Goal: Information Seeking & Learning: Learn about a topic

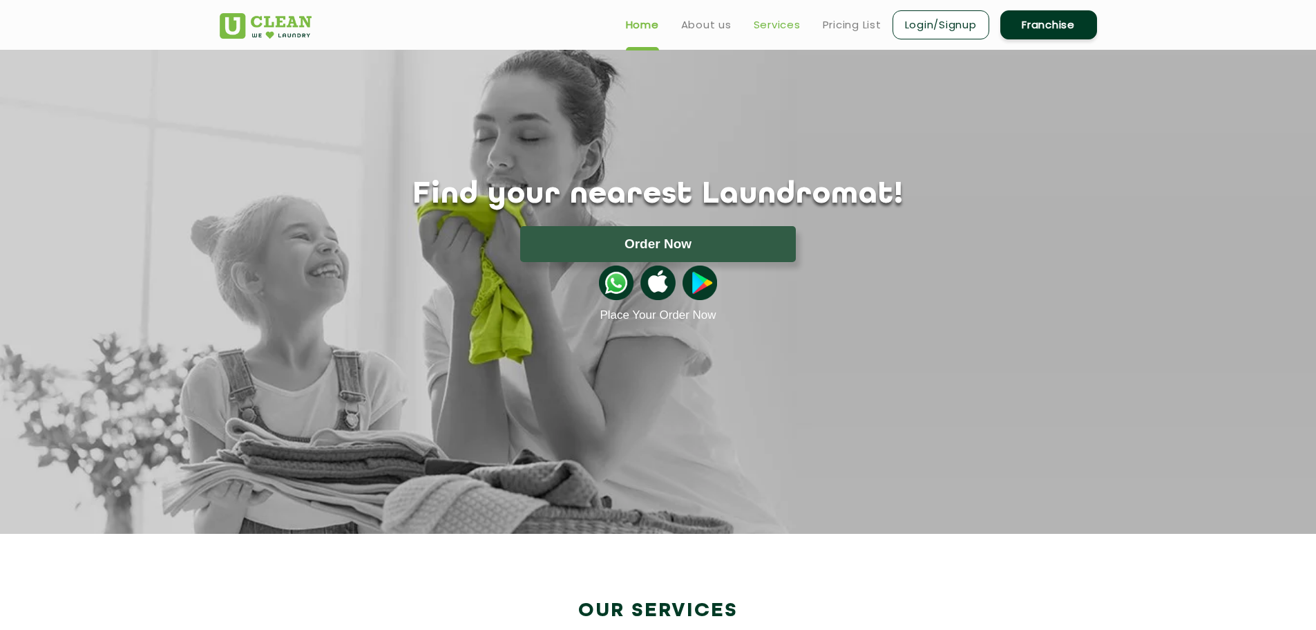
click at [770, 23] on link "Services" at bounding box center [777, 25] width 47 height 17
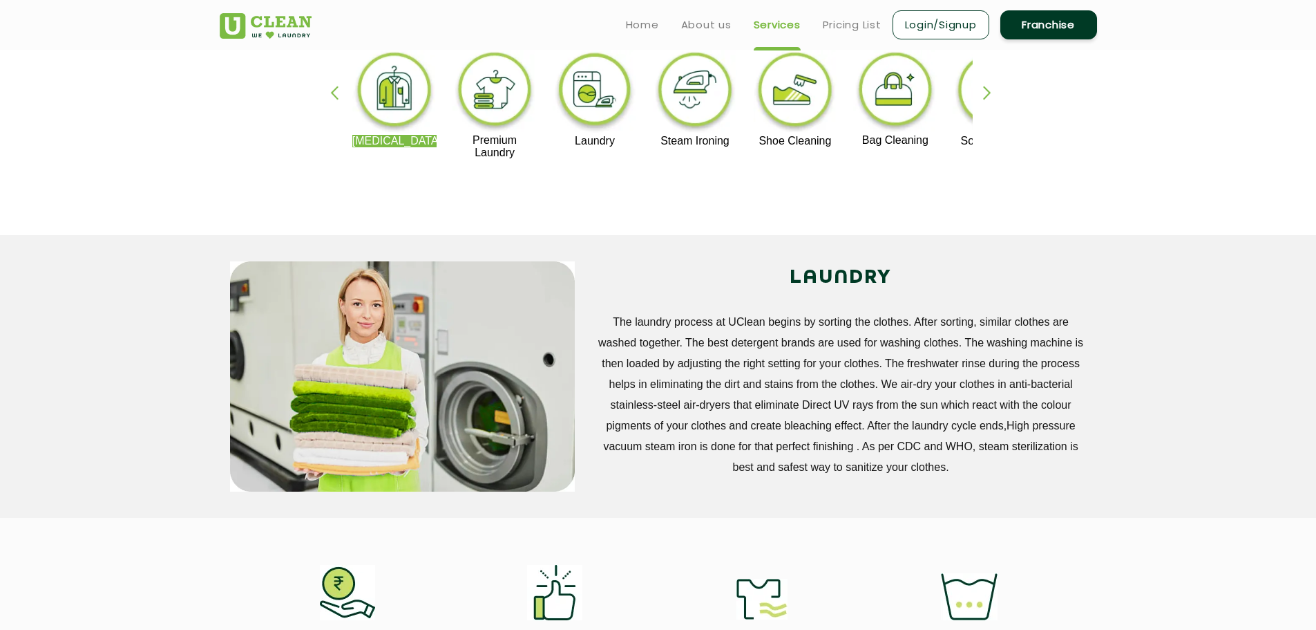
scroll to position [346, 0]
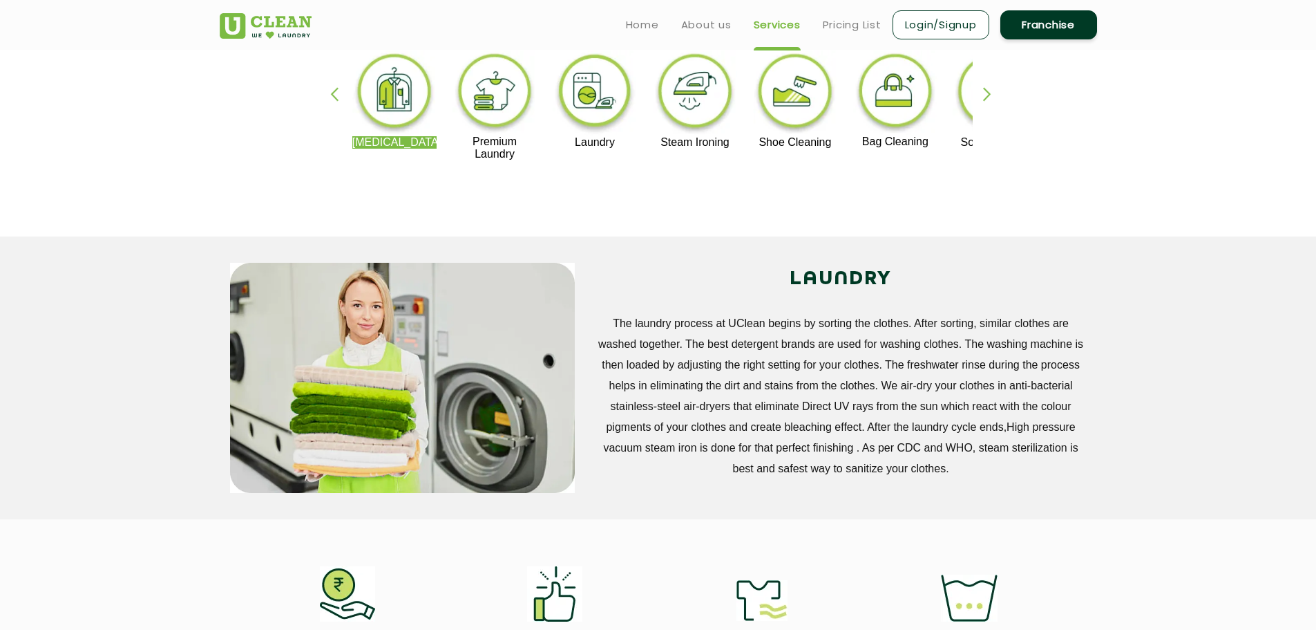
click at [974, 95] on div "Dry Cleaning Premium Laundry Laundry Steam Ironing Shoe Cleaning Bag Cleaning S…" at bounding box center [658, 112] width 898 height 249
click at [985, 95] on div "button" at bounding box center [993, 106] width 21 height 38
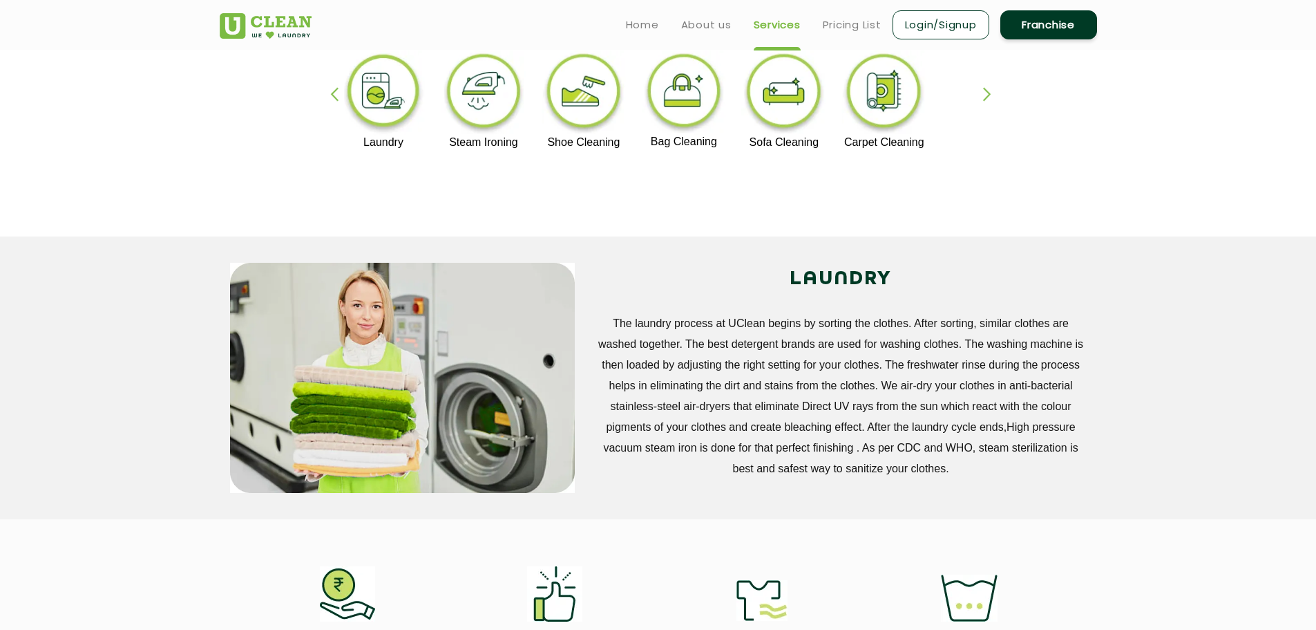
click at [982, 96] on div "Dry Cleaning Premium Laundry Laundry Steam Ironing Shoe Cleaning Bag Cleaning S…" at bounding box center [658, 112] width 898 height 249
click at [866, 24] on link "Pricing List" at bounding box center [852, 25] width 59 height 17
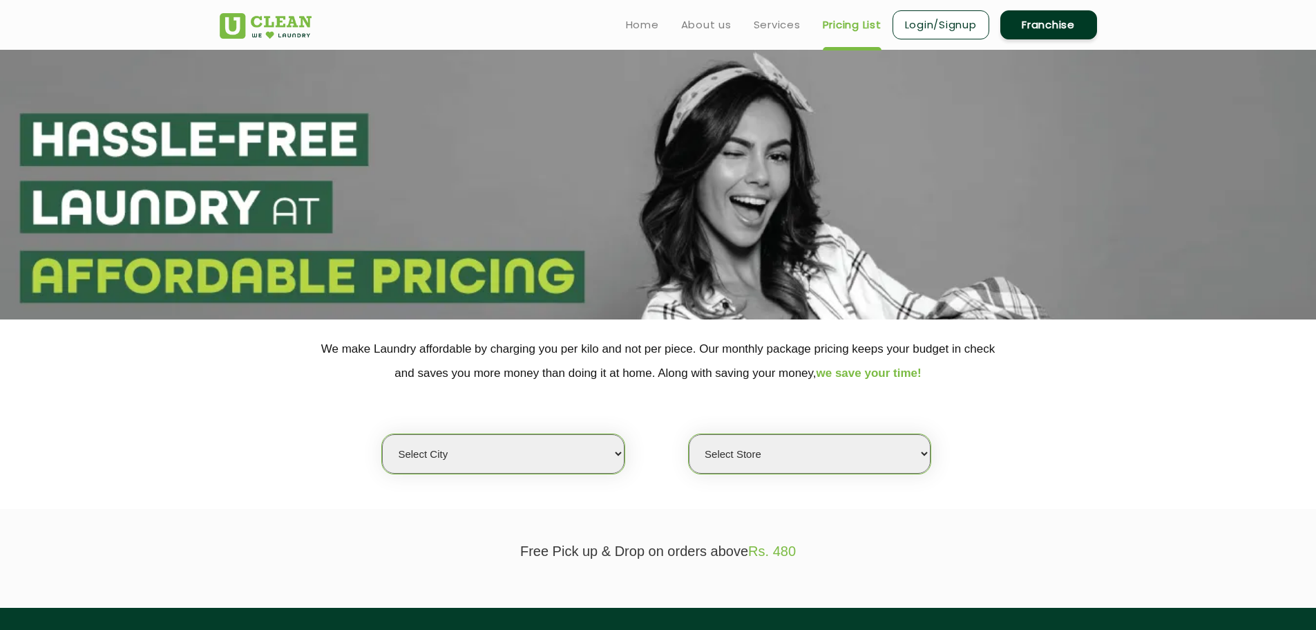
select select "0"
click at [640, 19] on link "Home" at bounding box center [642, 25] width 33 height 17
